Goal: Task Accomplishment & Management: Manage account settings

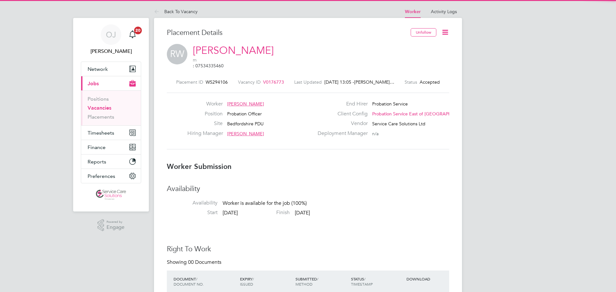
click at [447, 31] on icon at bounding box center [445, 32] width 8 height 8
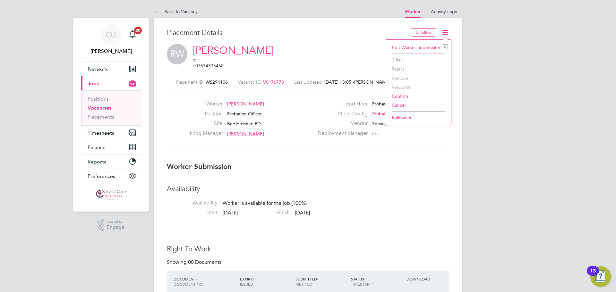
click at [389, 194] on li "Availability Availability Worker is available for the job (100%)" at bounding box center [308, 197] width 282 height 25
click at [273, 32] on h3 "Placement Details" at bounding box center [286, 32] width 239 height 9
click at [443, 33] on icon at bounding box center [445, 32] width 8 height 8
click at [400, 95] on li "Confirm" at bounding box center [418, 96] width 59 height 9
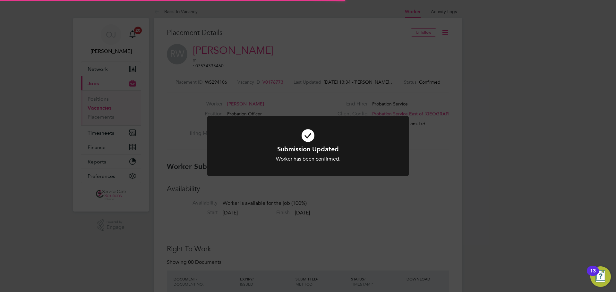
scroll to position [3, 3]
click at [434, 158] on div "Submission Updated Worker has been confirmed. Cancel Okay" at bounding box center [308, 146] width 616 height 292
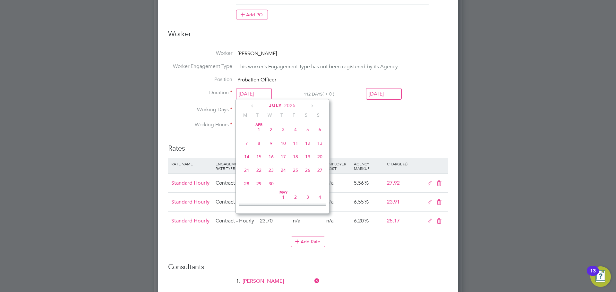
click at [250, 91] on input "[DATE]" at bounding box center [254, 94] width 36 height 12
click at [311, 106] on icon at bounding box center [312, 106] width 6 height 7
click at [247, 143] on span "4" at bounding box center [247, 137] width 12 height 12
type input "[DATE]"
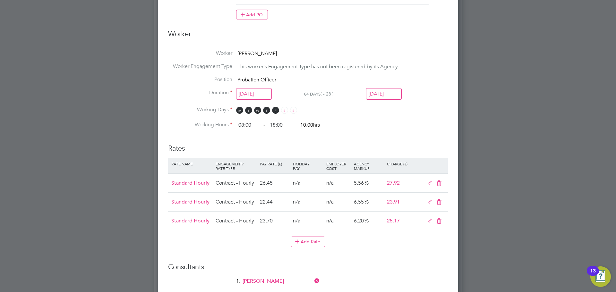
click at [440, 201] on icon at bounding box center [439, 202] width 8 height 5
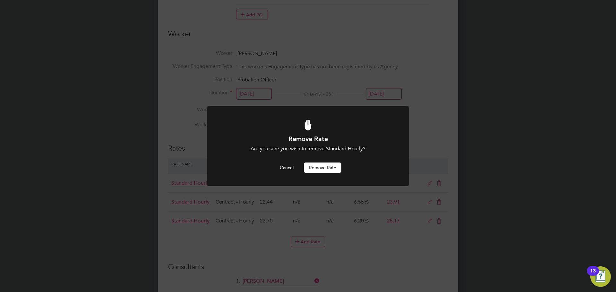
click at [329, 168] on button "Remove rate" at bounding box center [323, 168] width 38 height 10
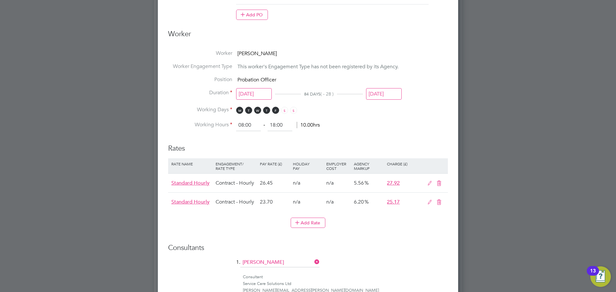
click at [439, 204] on icon at bounding box center [439, 202] width 8 height 5
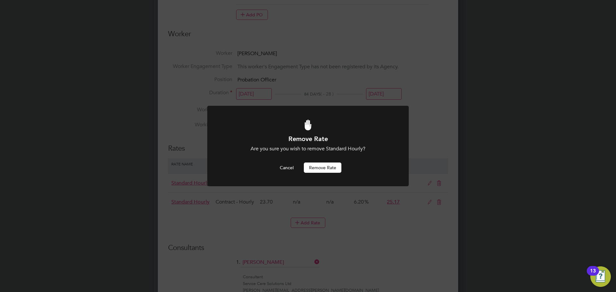
click at [332, 166] on button "Remove rate" at bounding box center [323, 168] width 38 height 10
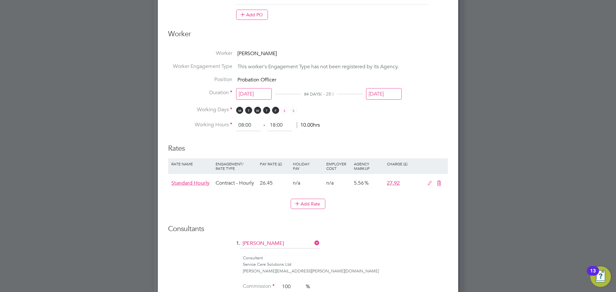
click at [428, 181] on icon at bounding box center [430, 183] width 8 height 5
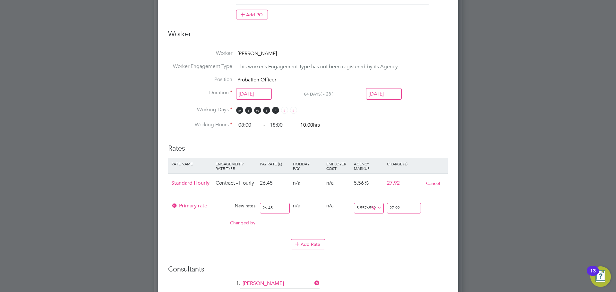
drag, startPoint x: 287, startPoint y: 208, endPoint x: 185, endPoint y: 197, distance: 102.0
click at [185, 197] on div "Standard Hourly Contract - Hourly 26.45 n/a n/a 5.56 27.92 Cancel Primary rate …" at bounding box center [308, 203] width 280 height 59
type input "2"
type input "2.1111531190926276"
type input "28"
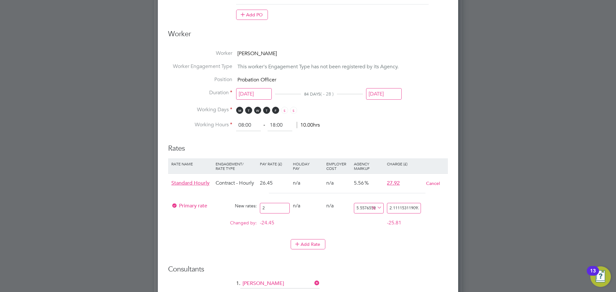
type input "29.556143667296787"
type input "28.6"
type input "30.189489603024576"
type input "28.63"
type input "30.221156899810964"
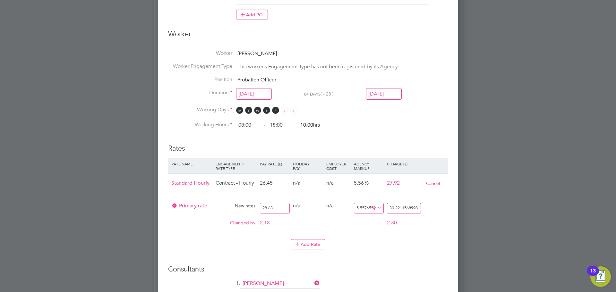
type input "28.63"
drag, startPoint x: 388, startPoint y: 208, endPoint x: 467, endPoint y: 213, distance: 78.8
click at [462, 213] on div "Back To Vacancy Worker Activity Logs Worker Activity Logs Back To Vacancy Place…" at bounding box center [308, 279] width 308 height 1127
type input "-89.52148096402375"
type input "3"
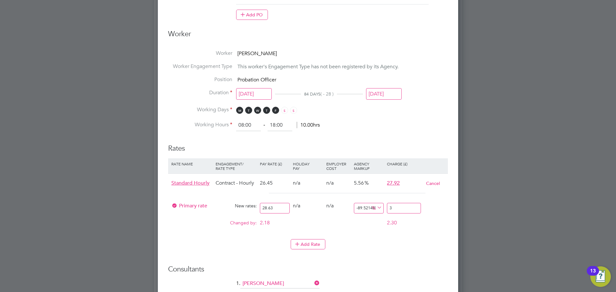
type input "4.7851903597624865"
type input "30"
type input "5.483758295494237"
type input "30.2"
type input "5.588543485853999"
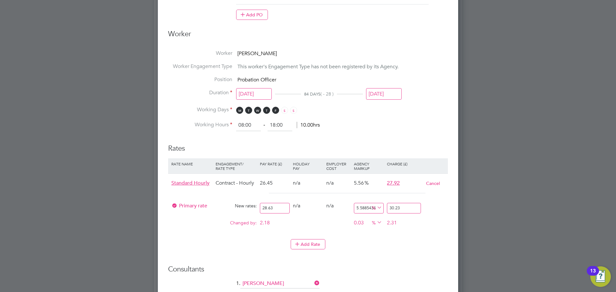
type input "30.23"
click at [425, 229] on div "Changed by: 2.18 0.00 0.00 0.03 0.13 % 2.31" at bounding box center [308, 225] width 280 height 16
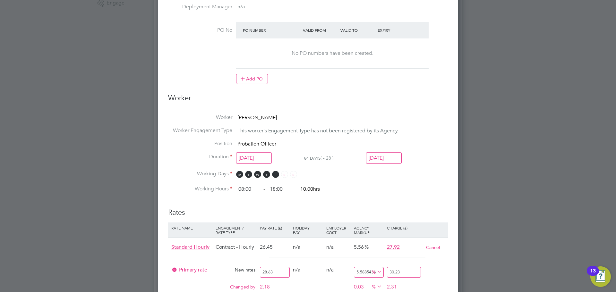
click at [383, 162] on input "[DATE]" at bounding box center [384, 158] width 36 height 12
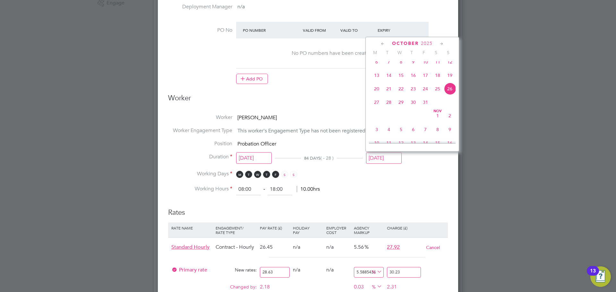
click at [450, 122] on span "2" at bounding box center [450, 116] width 12 height 12
type input "[DATE]"
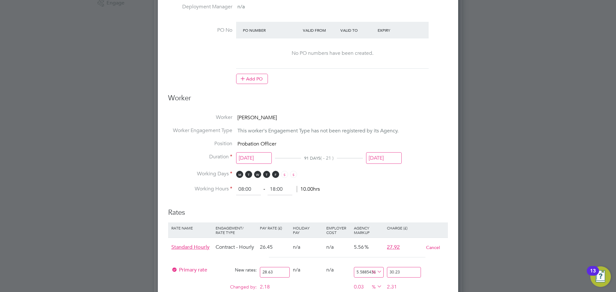
click at [427, 181] on li "Working Days M T W T F S S" at bounding box center [308, 177] width 280 height 13
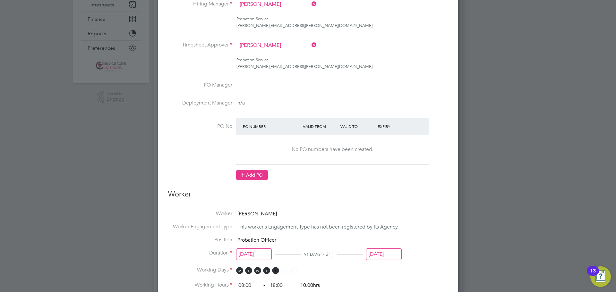
click at [259, 176] on button "Add PO" at bounding box center [252, 175] width 32 height 10
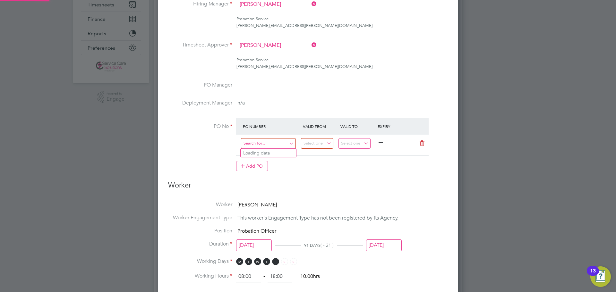
click at [261, 141] on input at bounding box center [268, 143] width 55 height 11
type input "21070945978"
click at [269, 164] on li "Use "21070945978"" at bounding box center [269, 161] width 56 height 9
click at [315, 140] on input at bounding box center [317, 143] width 32 height 11
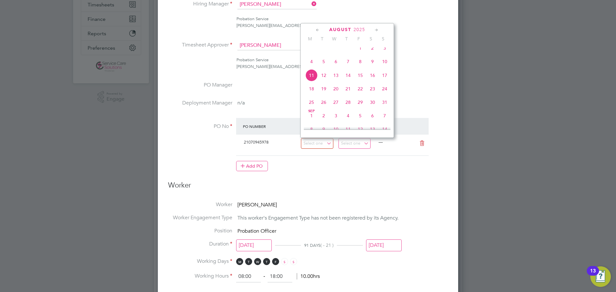
click at [311, 64] on span "4" at bounding box center [311, 62] width 12 height 12
type input "[DATE]"
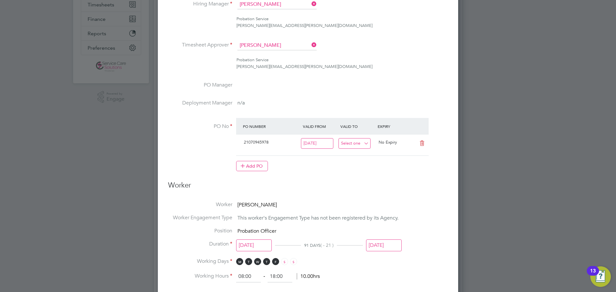
click at [353, 142] on input at bounding box center [355, 143] width 32 height 11
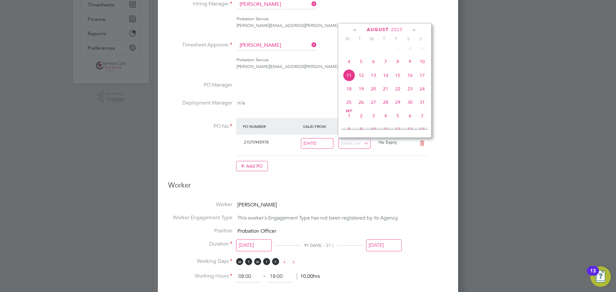
click at [416, 29] on icon at bounding box center [414, 30] width 6 height 7
click at [422, 119] on span "2" at bounding box center [422, 113] width 12 height 12
type input "[DATE]"
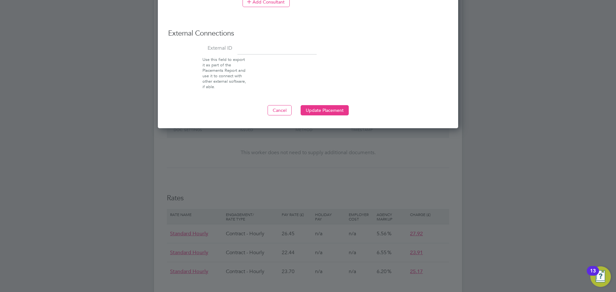
scroll to position [706, 0]
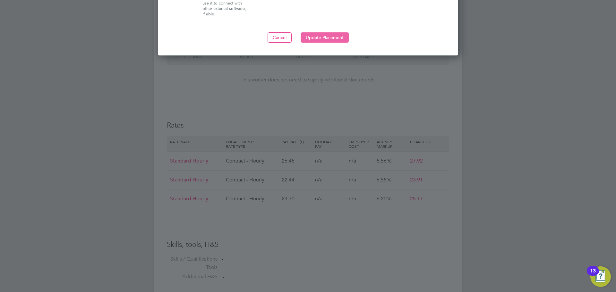
click at [329, 36] on button "Update Placement" at bounding box center [325, 37] width 48 height 10
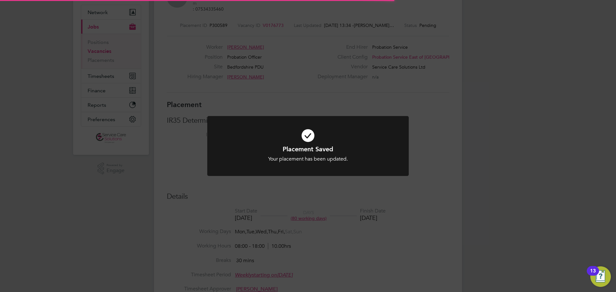
scroll to position [3, 3]
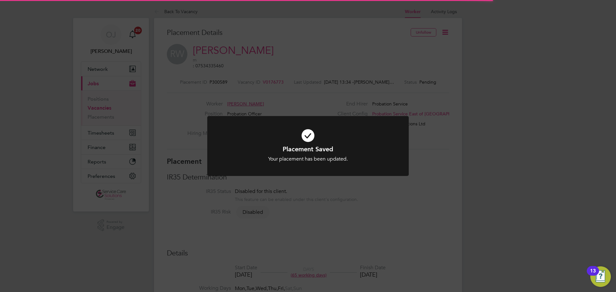
click at [443, 184] on div "Placement Saved Your placement has been updated. Cancel Okay" at bounding box center [308, 146] width 616 height 292
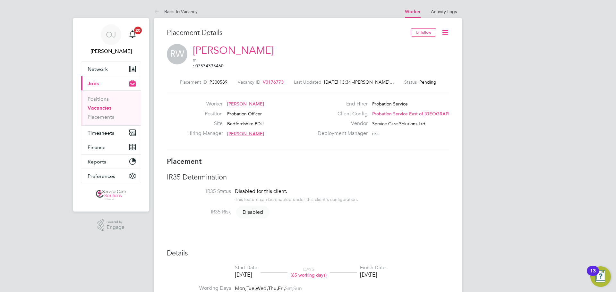
click at [448, 32] on icon at bounding box center [445, 32] width 8 height 8
click at [412, 77] on li "Start" at bounding box center [424, 78] width 47 height 9
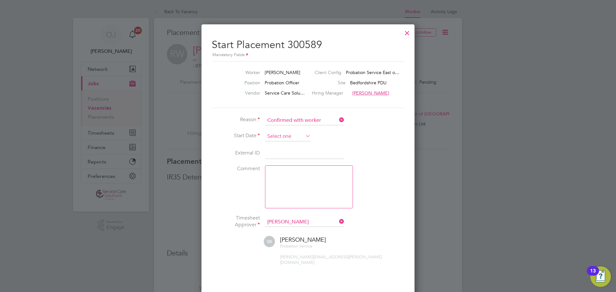
click at [285, 135] on input at bounding box center [288, 137] width 46 height 10
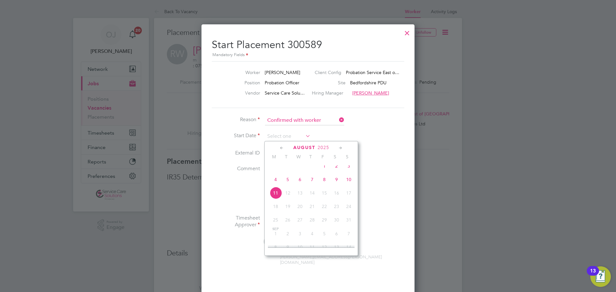
click at [277, 184] on span "4" at bounding box center [276, 180] width 12 height 12
type input "[DATE]"
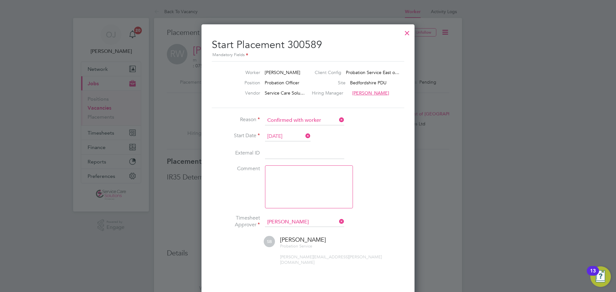
click at [383, 142] on li "Start Date [DATE]" at bounding box center [308, 140] width 193 height 16
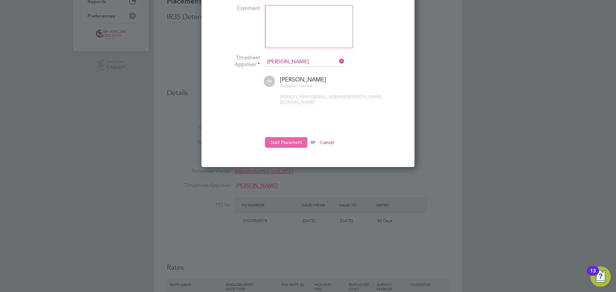
click at [298, 139] on button "Start Placement" at bounding box center [286, 142] width 42 height 10
